Goal: Book appointment/travel/reservation

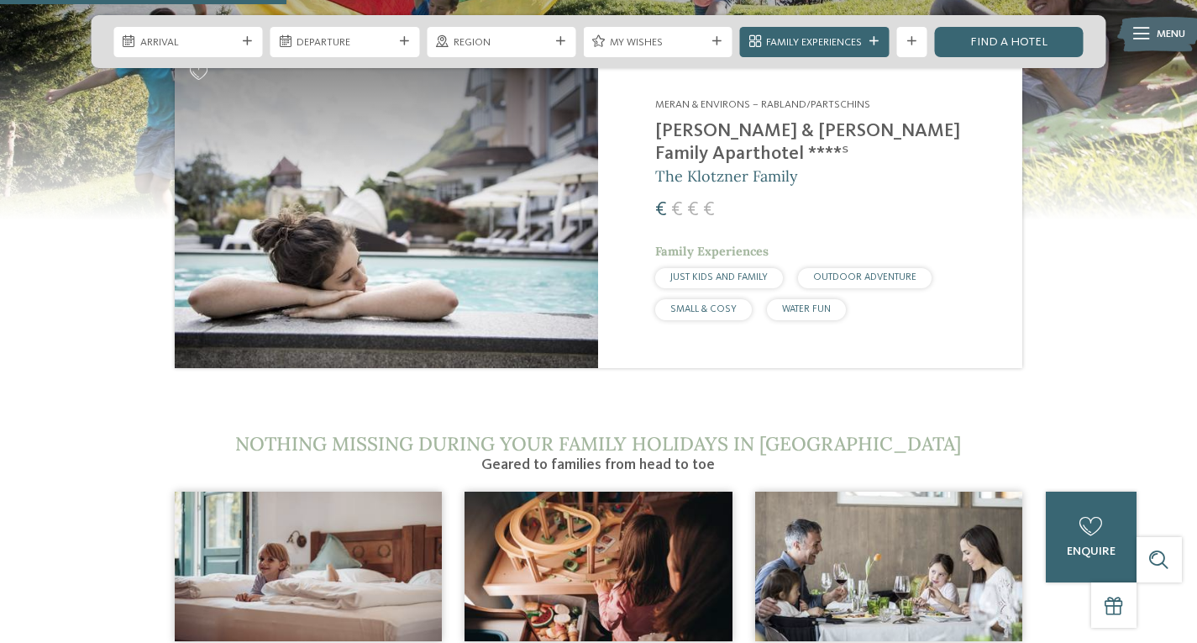
scroll to position [1649, 0]
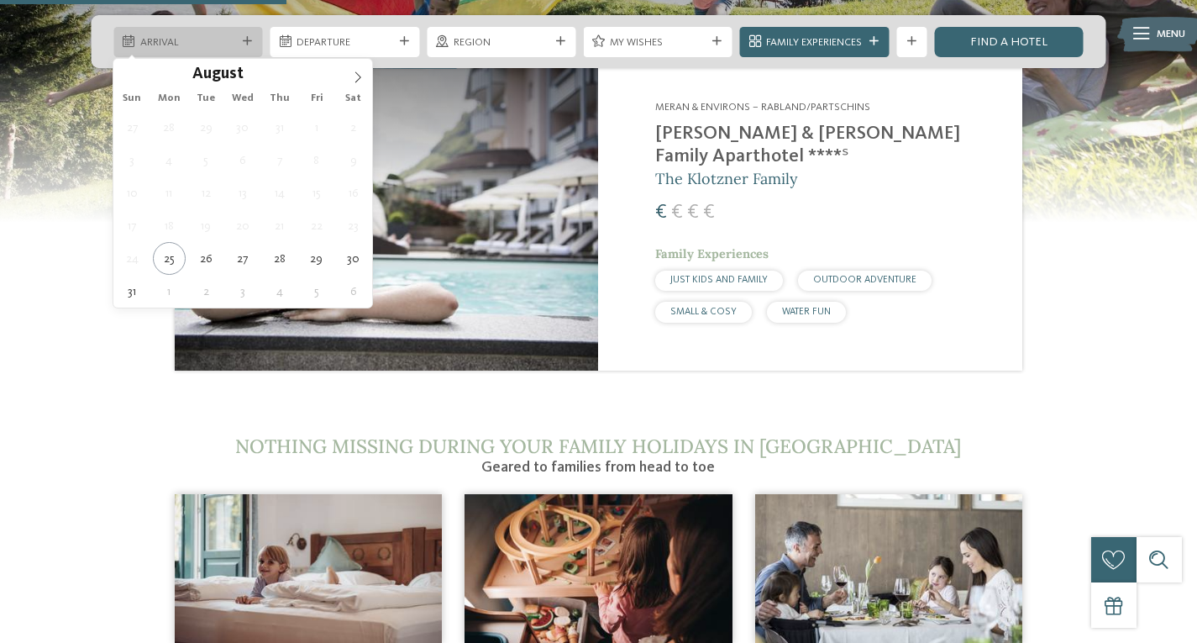
click at [193, 35] on span "Arrival" at bounding box center [188, 42] width 96 height 15
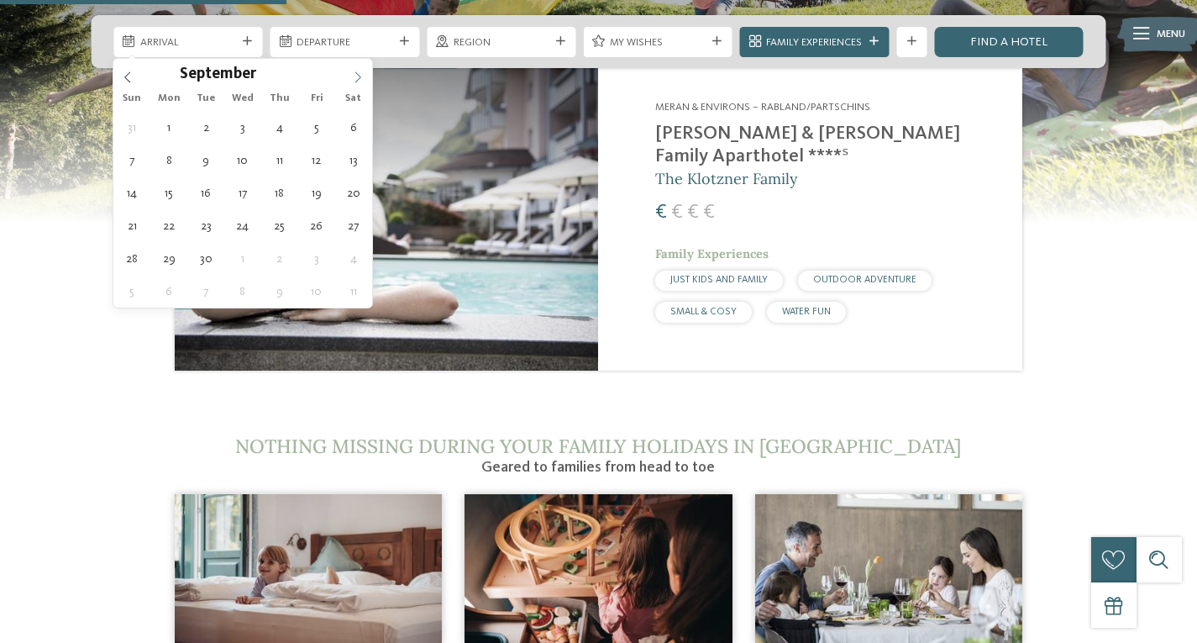
click at [353, 76] on icon at bounding box center [358, 77] width 12 height 12
type div "05.10.2025"
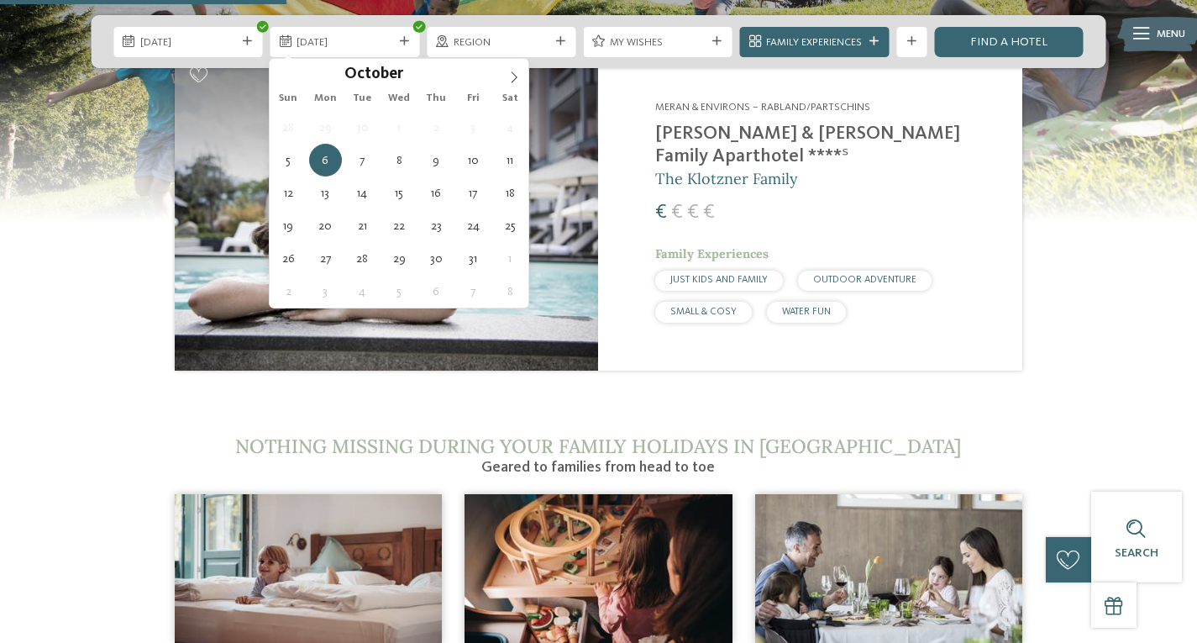
type div "12.10.2025"
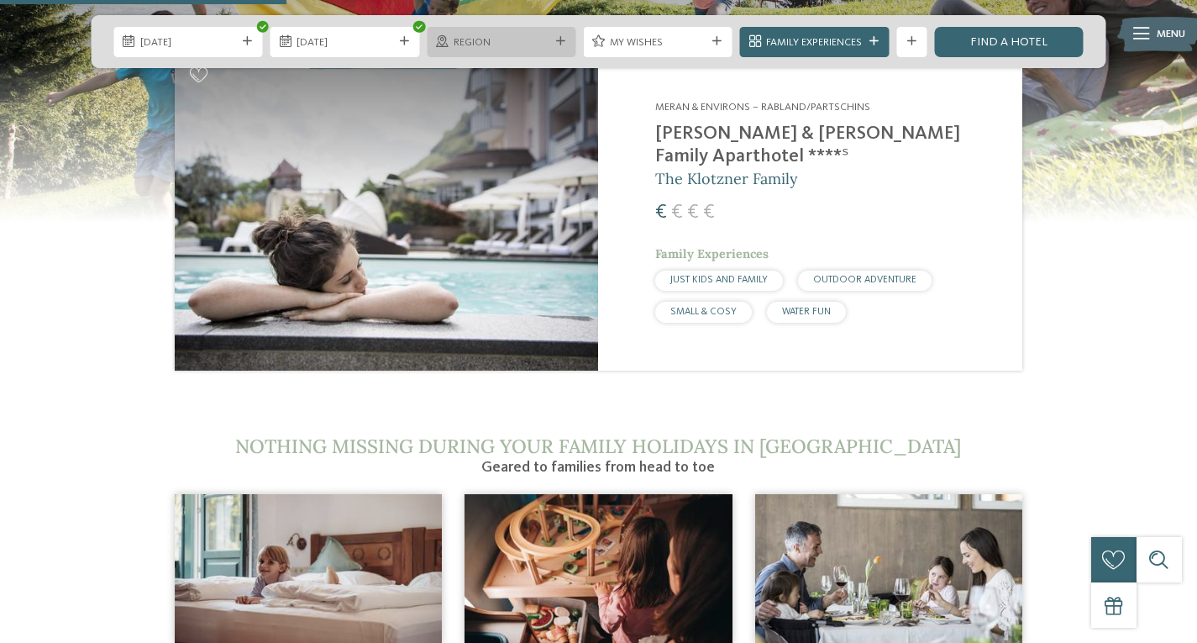
click at [539, 44] on span "Region" at bounding box center [502, 42] width 96 height 15
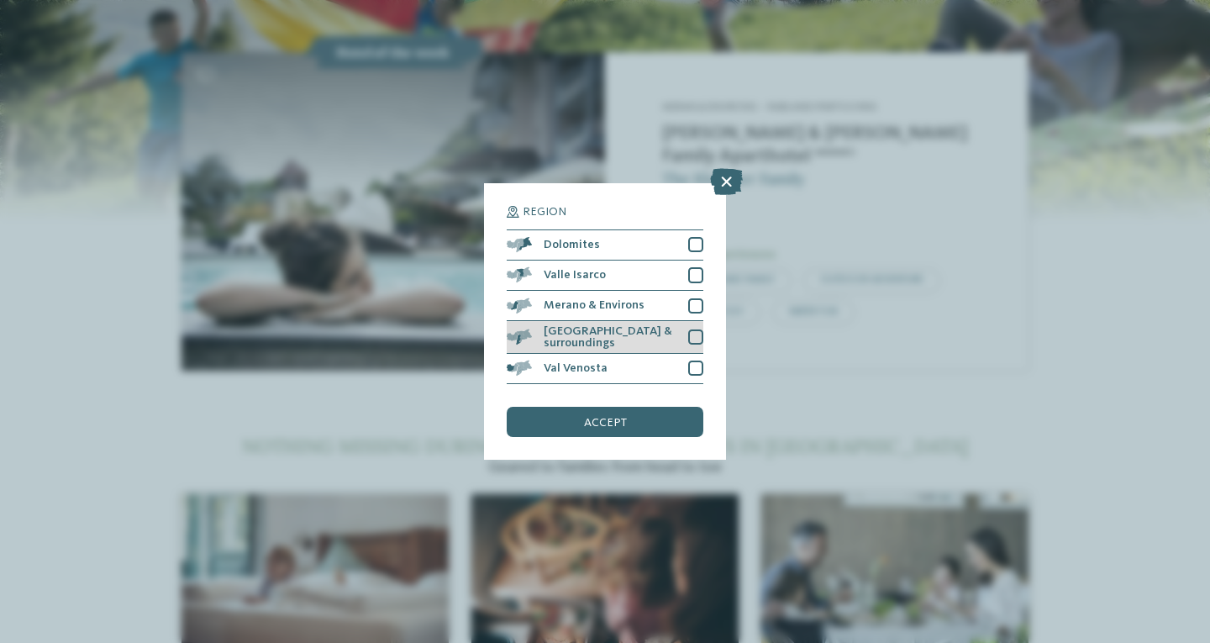
click at [687, 333] on div "[GEOGRAPHIC_DATA] & surroundings" at bounding box center [605, 337] width 197 height 33
click at [633, 430] on div "accept" at bounding box center [605, 422] width 197 height 30
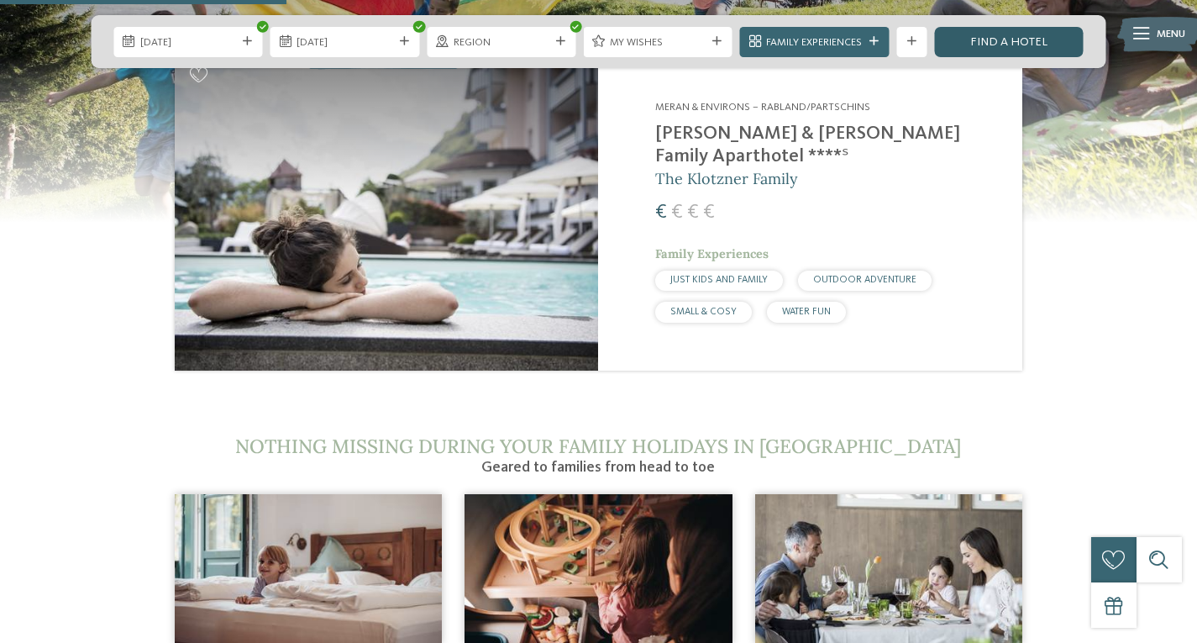
click at [989, 44] on link "Find a hotel" at bounding box center [1008, 42] width 149 height 30
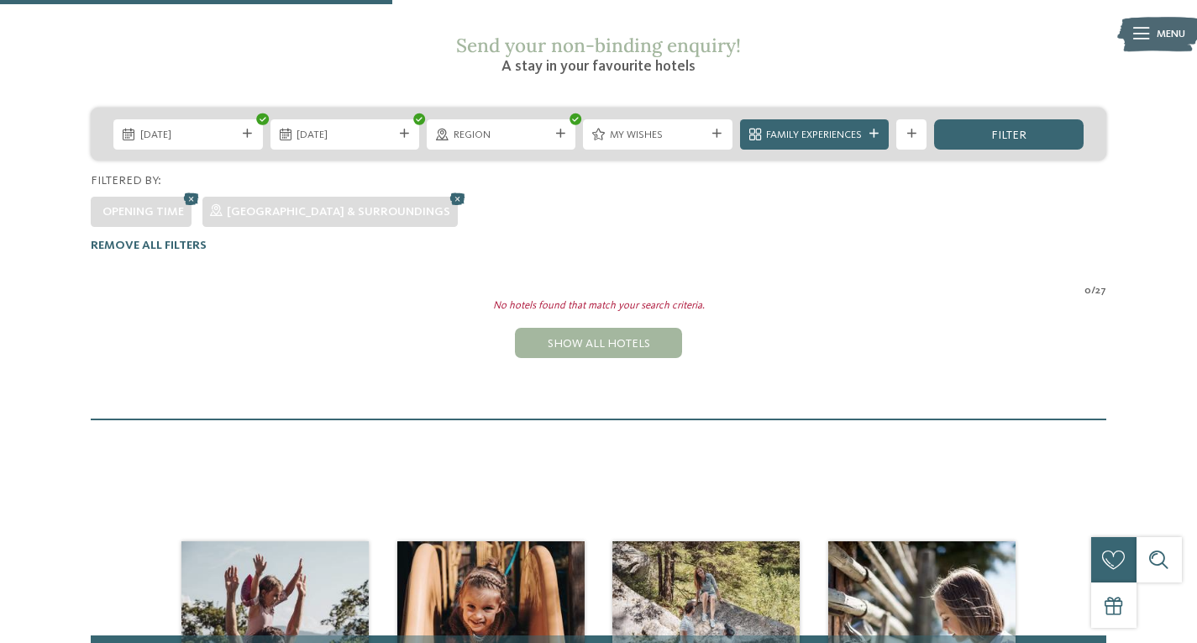
scroll to position [281, 0]
click at [541, 127] on div "Region" at bounding box center [501, 135] width 103 height 16
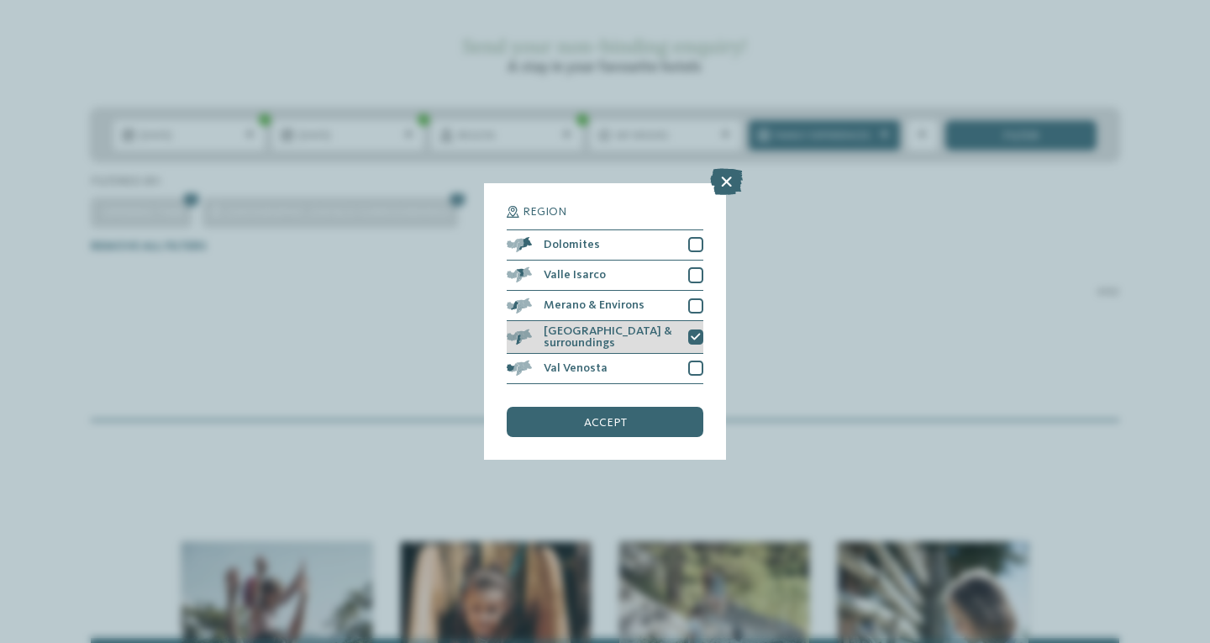
click at [702, 339] on div at bounding box center [695, 336] width 15 height 15
click at [635, 420] on div "accept" at bounding box center [605, 422] width 197 height 30
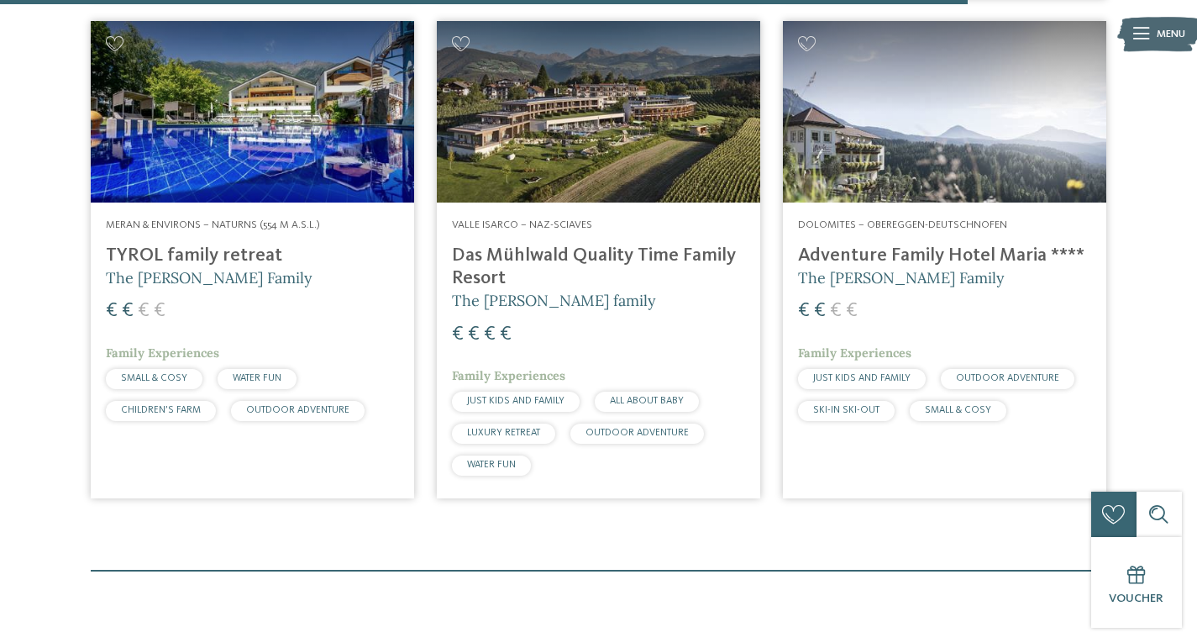
scroll to position [3014, 0]
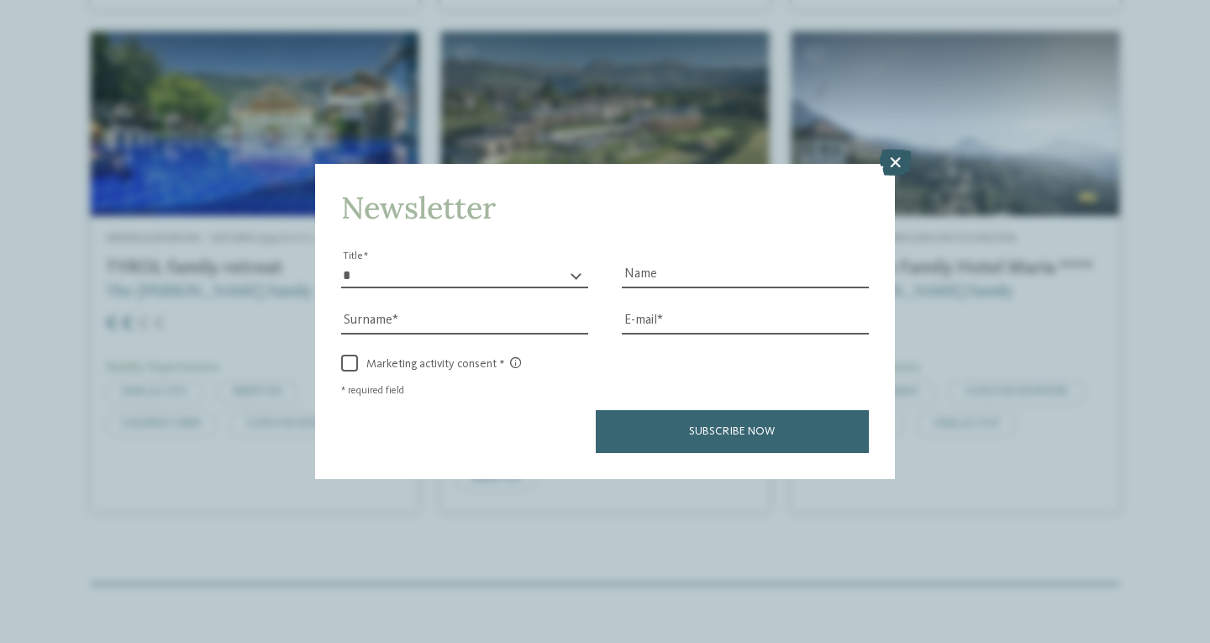
click at [897, 169] on icon at bounding box center [895, 162] width 33 height 27
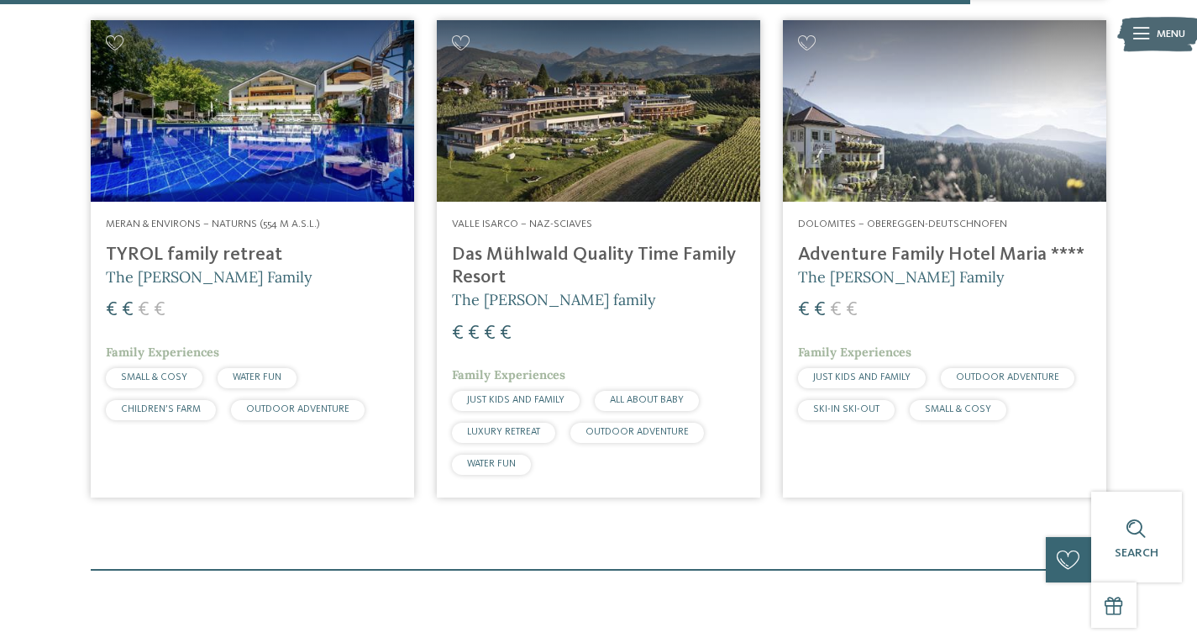
click at [230, 106] on img at bounding box center [253, 111] width 324 height 182
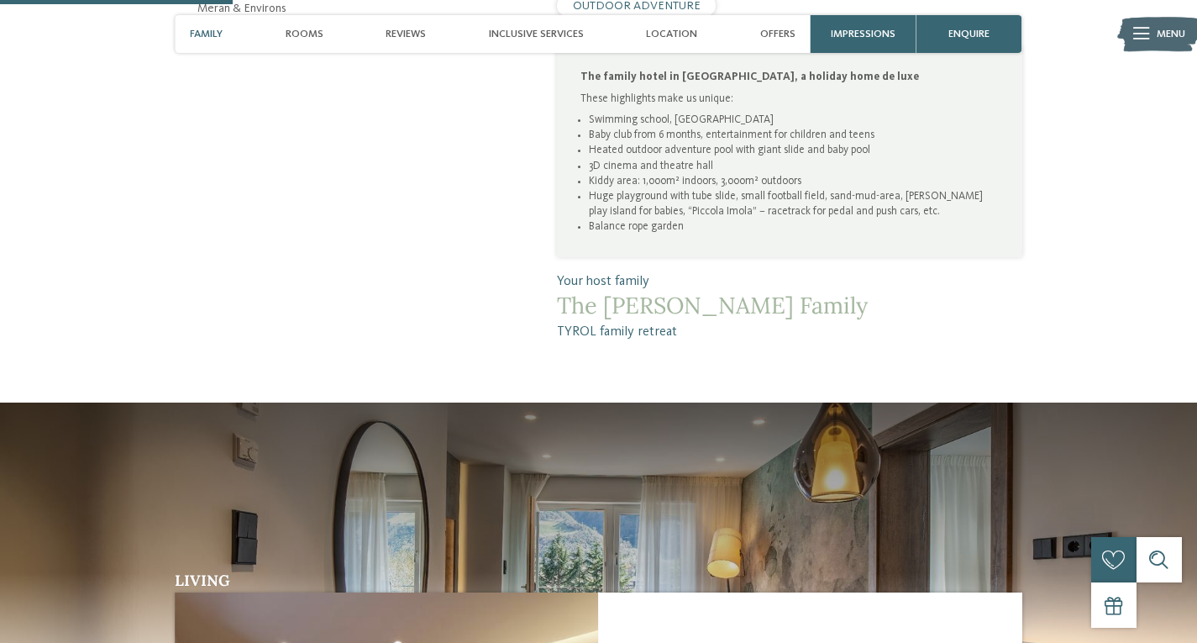
scroll to position [911, 0]
